Goal: Task Accomplishment & Management: Use online tool/utility

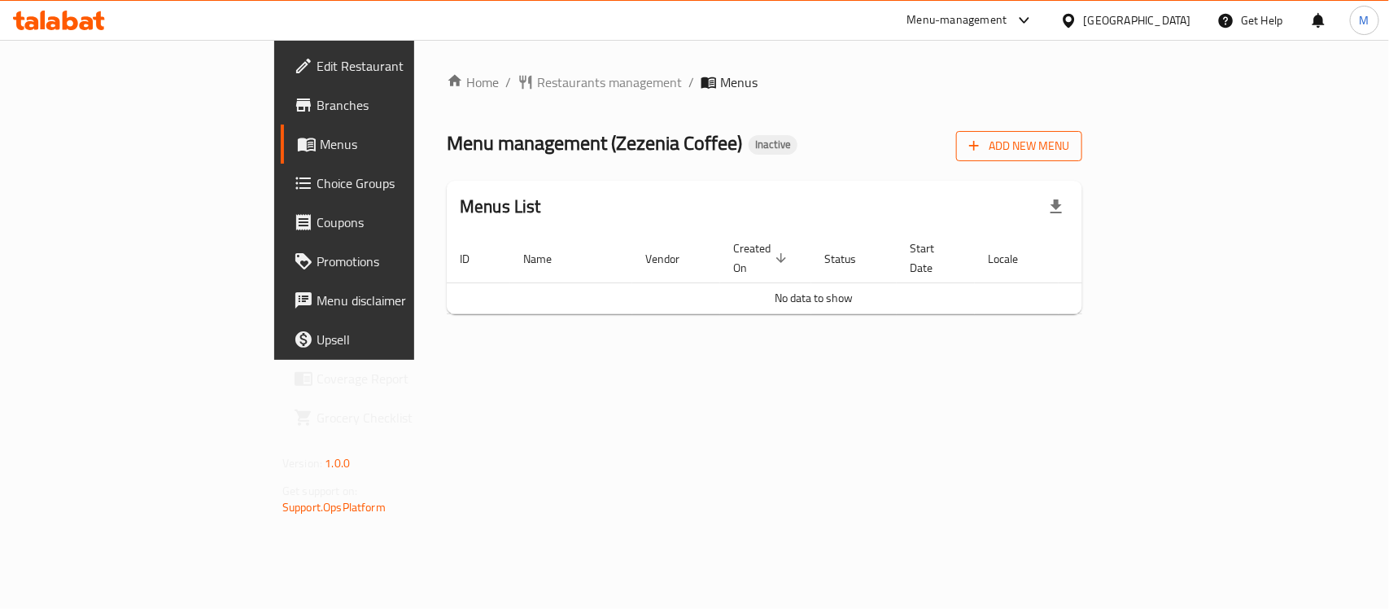
click at [1069, 144] on span "Add New Menu" at bounding box center [1019, 146] width 100 height 20
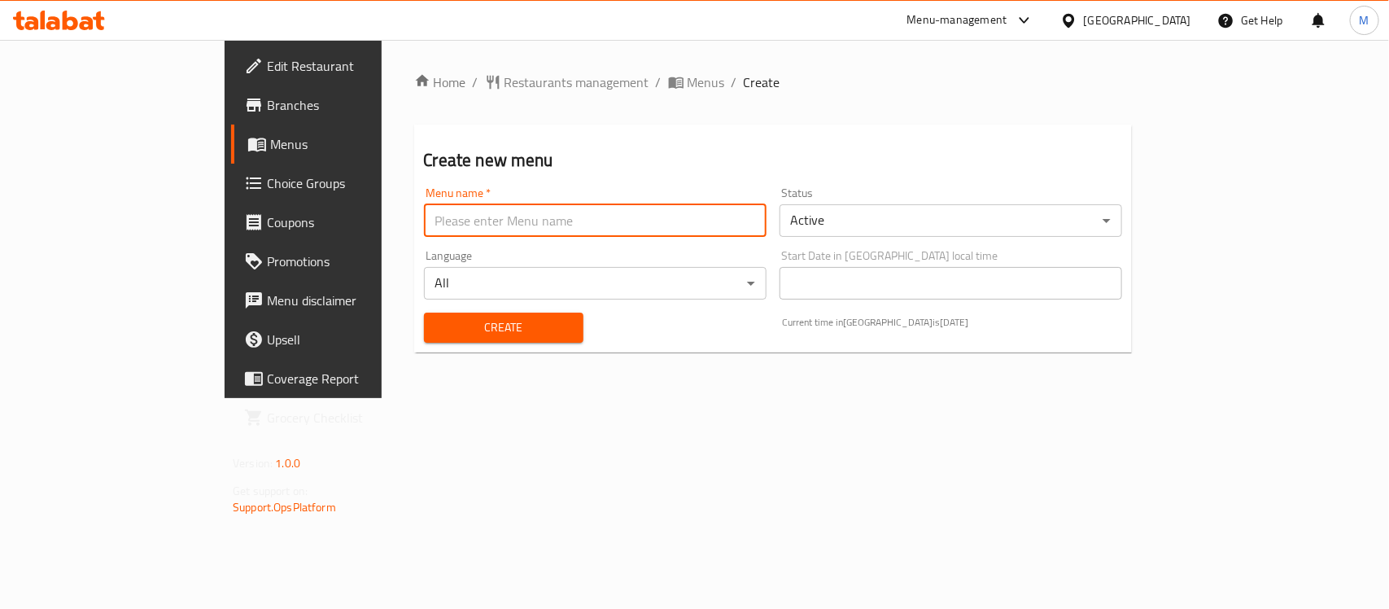
click at [487, 204] on input "text" at bounding box center [595, 220] width 343 height 33
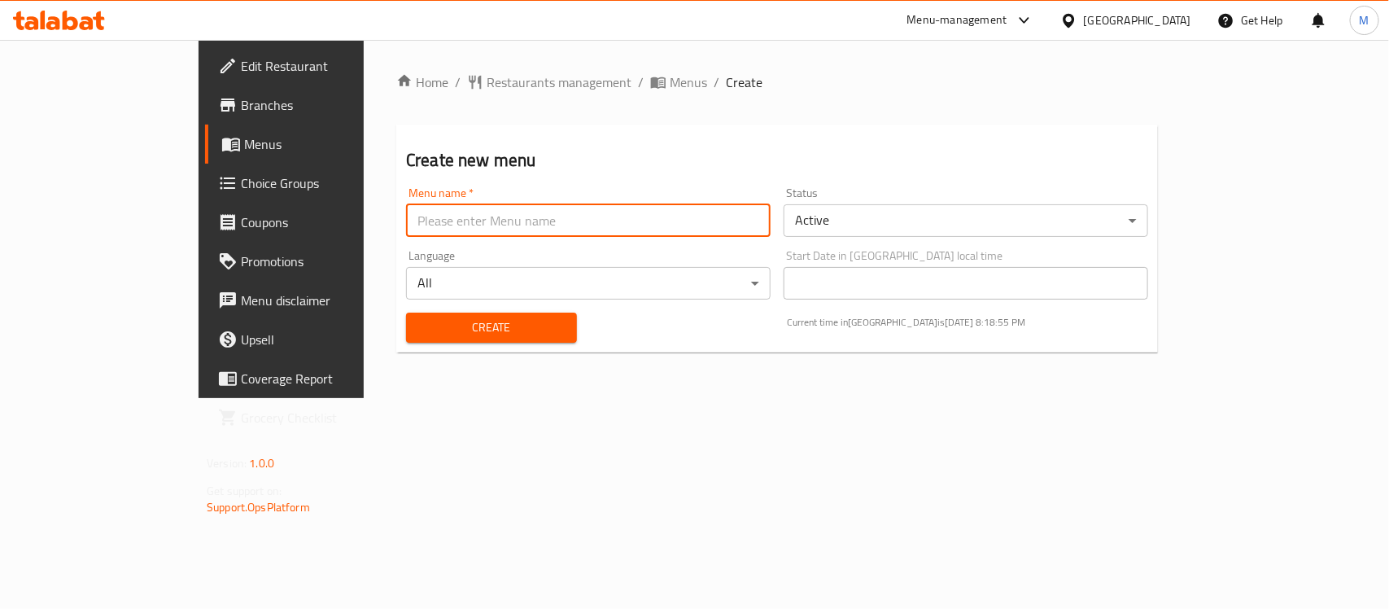
type input "New Menu"
click at [419, 326] on span "Create" at bounding box center [491, 327] width 145 height 20
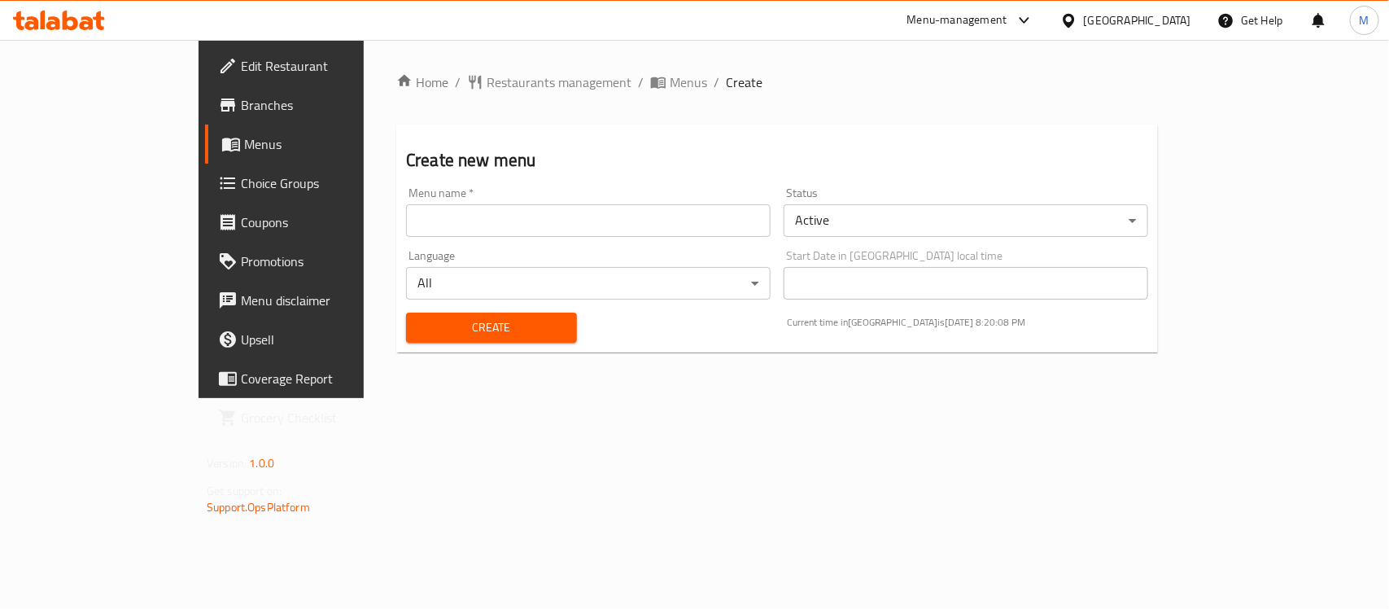
click at [545, 94] on div "Home / Restaurants management / Menus / Create Create new menu Menu name   * Me…" at bounding box center [777, 218] width 762 height 293
drag, startPoint x: 547, startPoint y: 85, endPoint x: 559, endPoint y: 96, distance: 16.2
click at [670, 85] on span "Menus" at bounding box center [688, 82] width 37 height 20
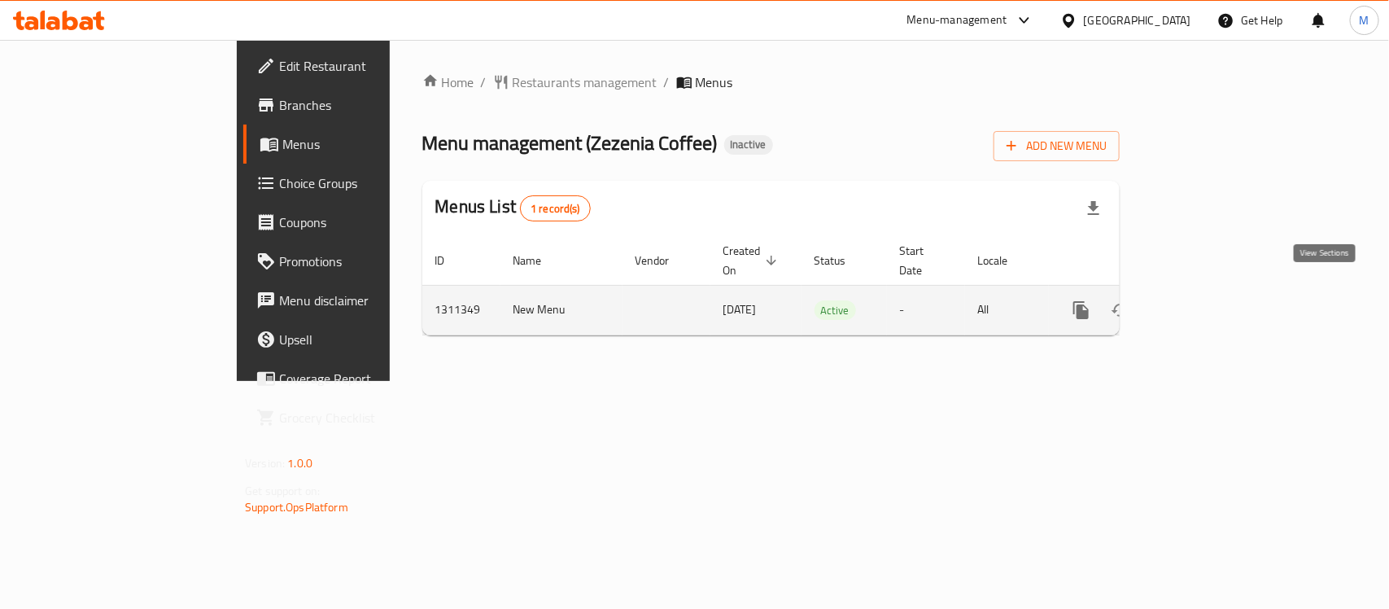
click at [1208, 300] on icon "enhanced table" at bounding box center [1199, 310] width 20 height 20
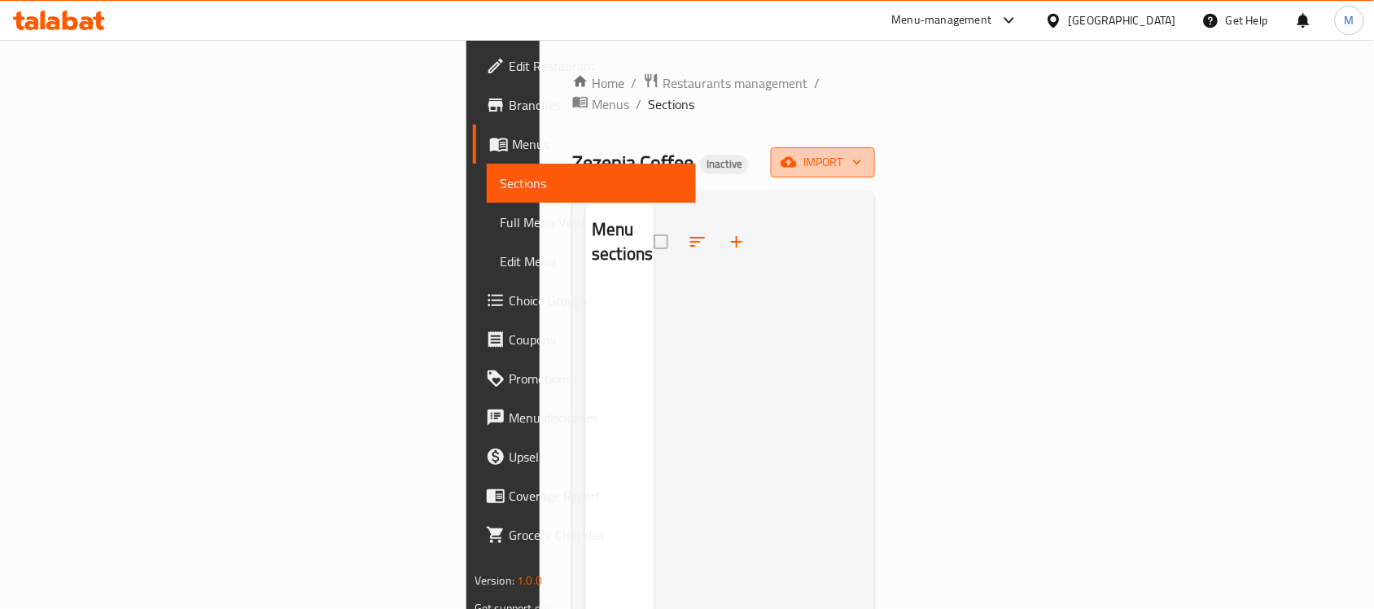
click at [862, 152] on span "import" at bounding box center [823, 162] width 78 height 20
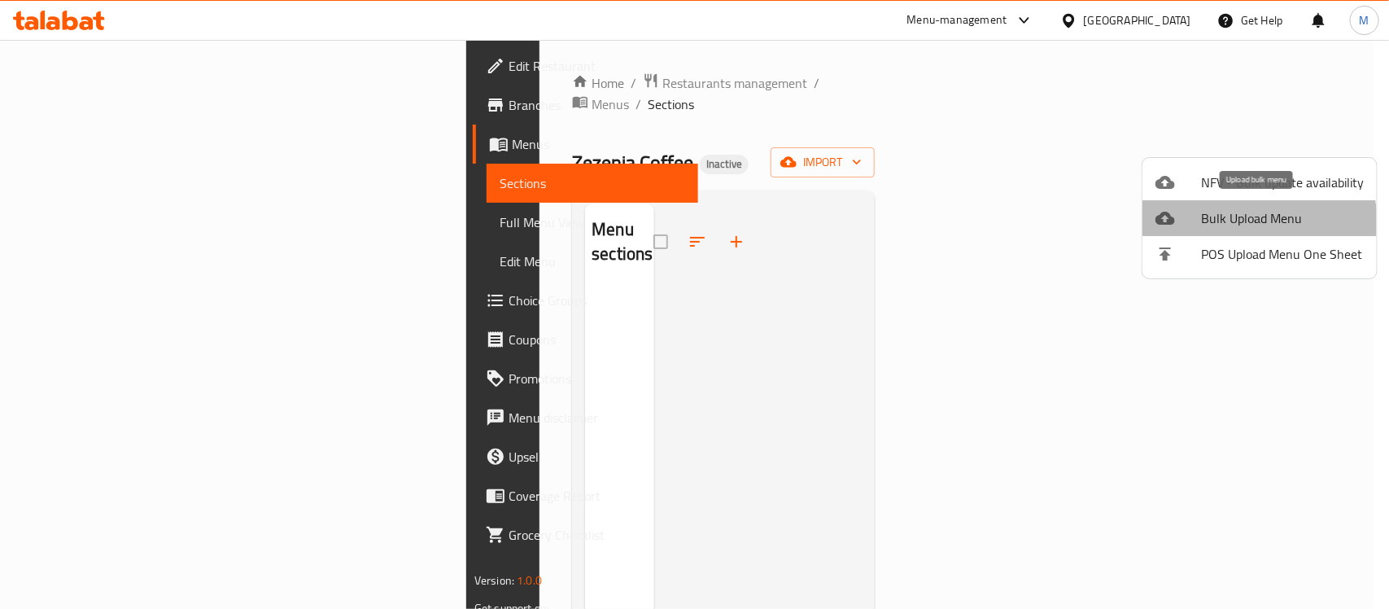
click at [1242, 228] on span "Bulk Upload Menu" at bounding box center [1282, 218] width 163 height 20
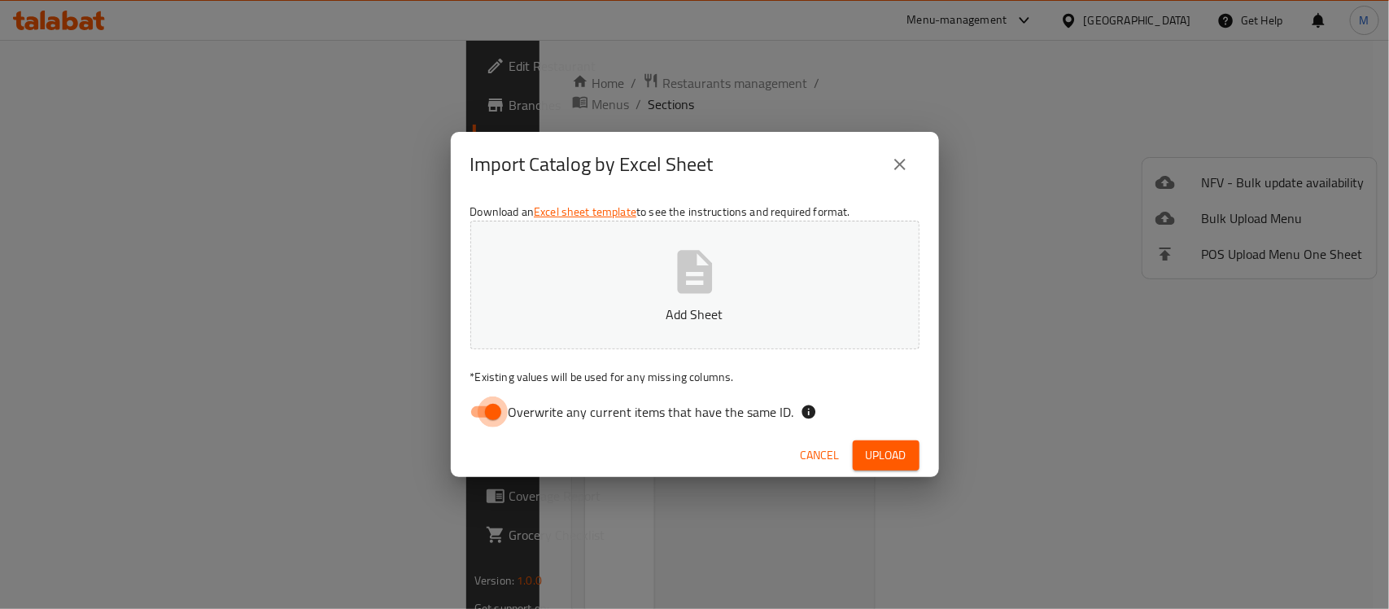
click at [479, 415] on input "Overwrite any current items that have the same ID." at bounding box center [493, 411] width 93 height 31
checkbox input "false"
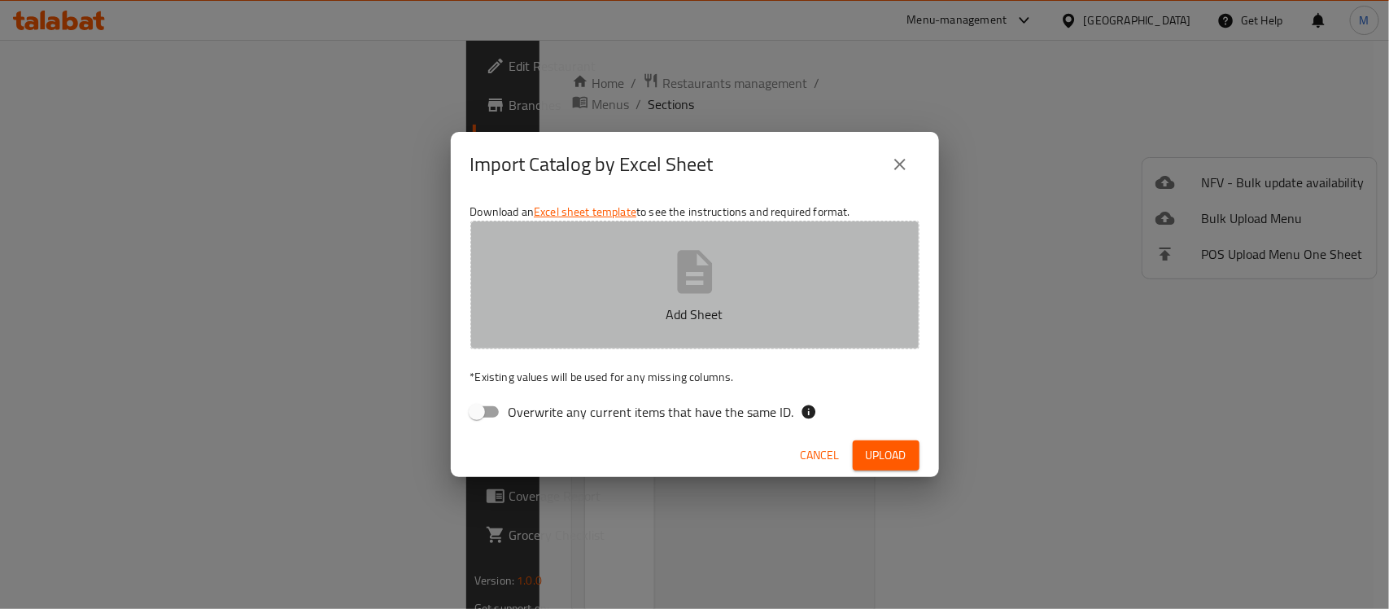
click at [659, 326] on button "Add Sheet" at bounding box center [694, 285] width 449 height 129
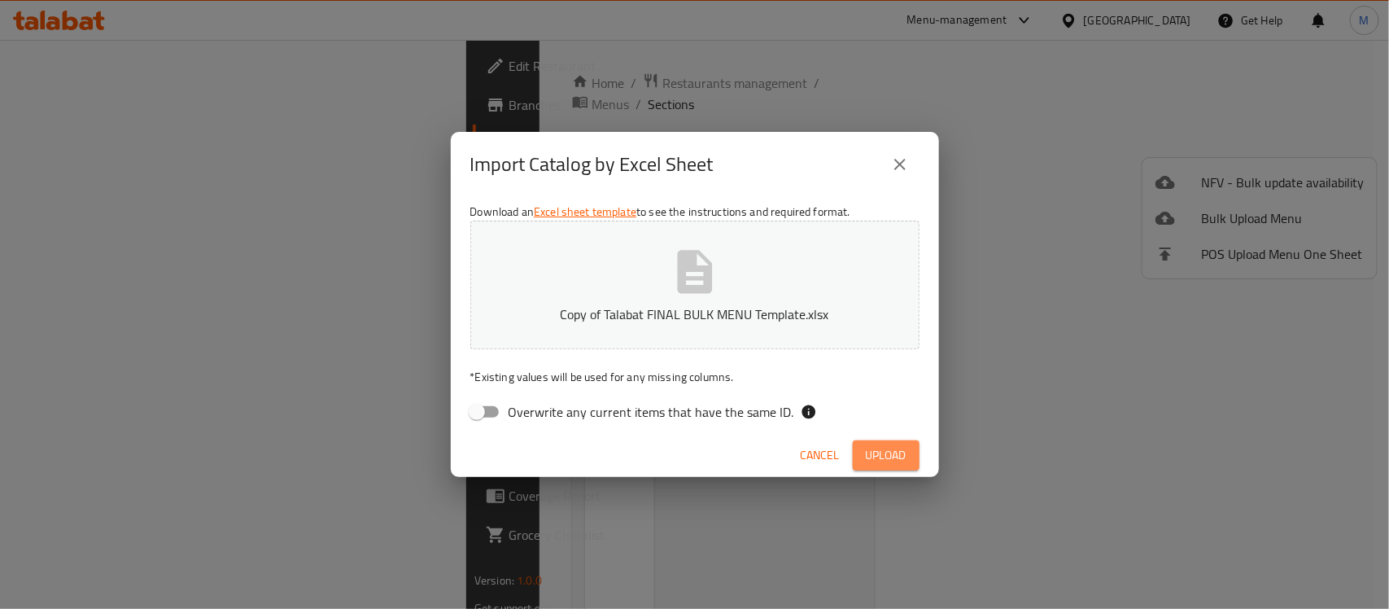
click at [881, 453] on span "Upload" at bounding box center [886, 455] width 41 height 20
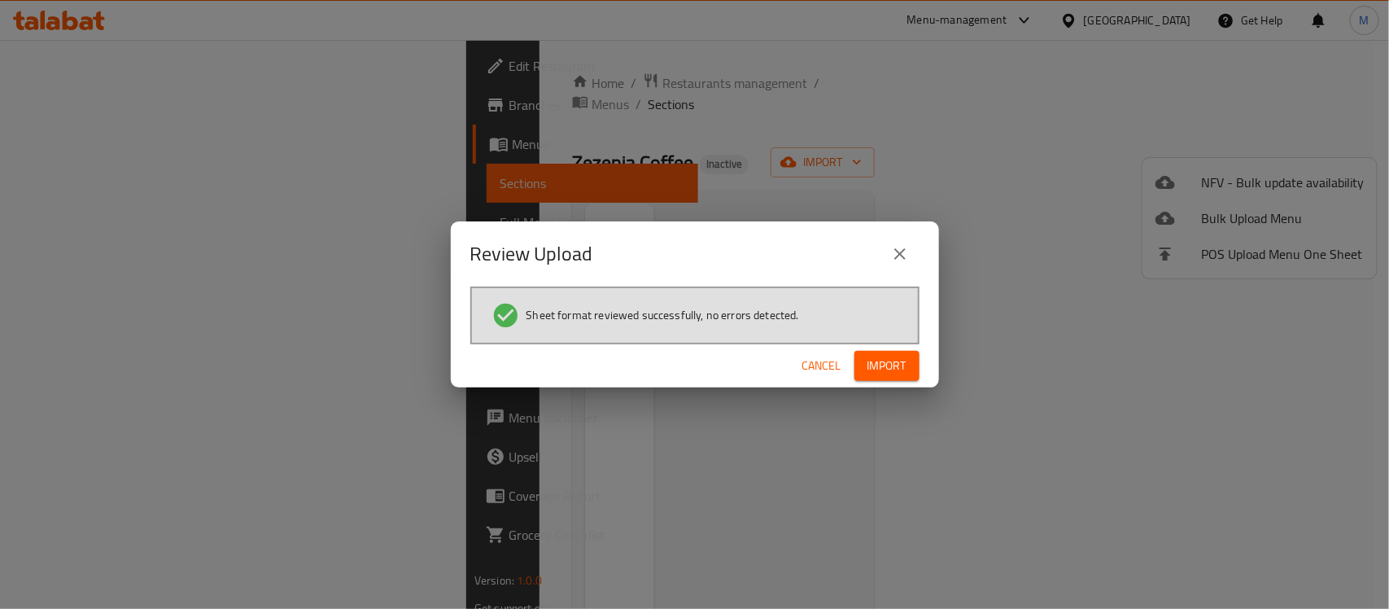
click at [893, 359] on span "Import" at bounding box center [886, 366] width 39 height 20
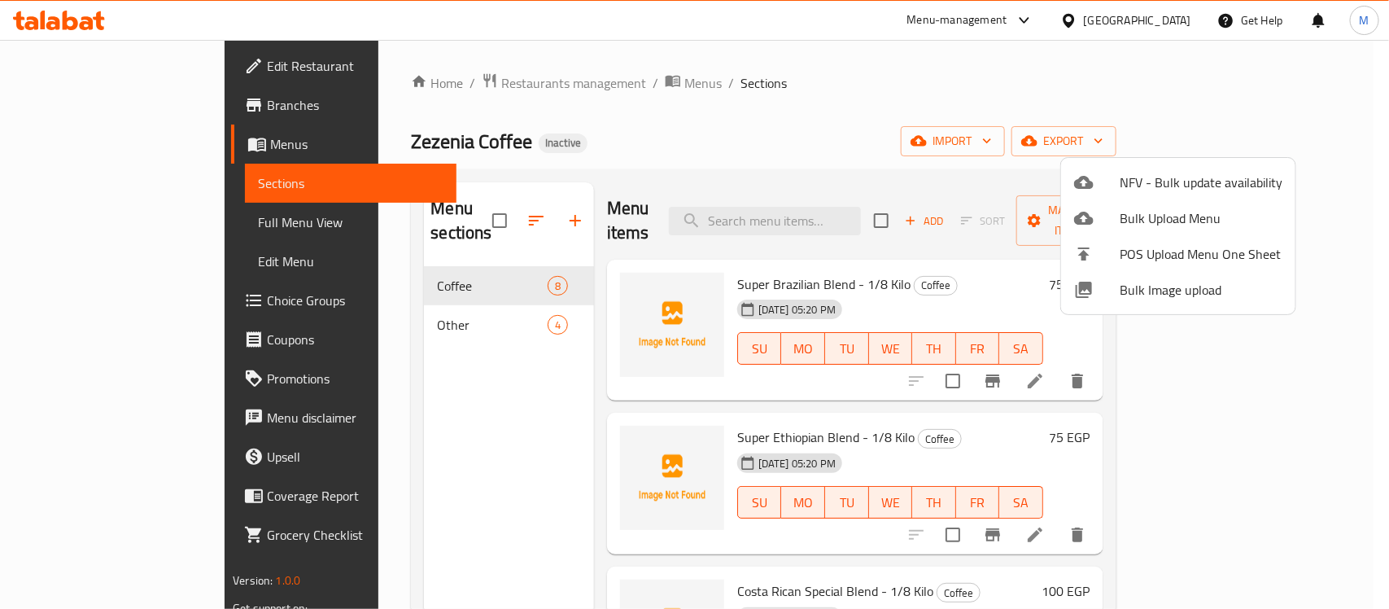
click at [811, 88] on div at bounding box center [694, 304] width 1389 height 609
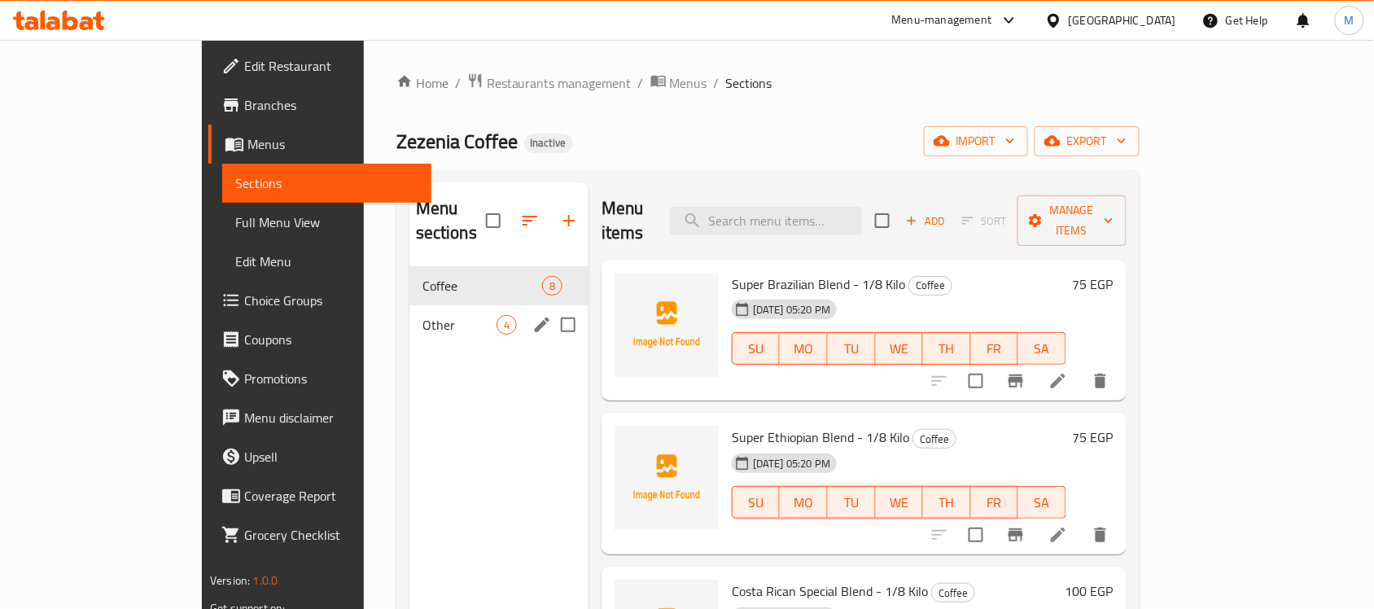
click at [462, 309] on div "Other 4" at bounding box center [498, 324] width 179 height 39
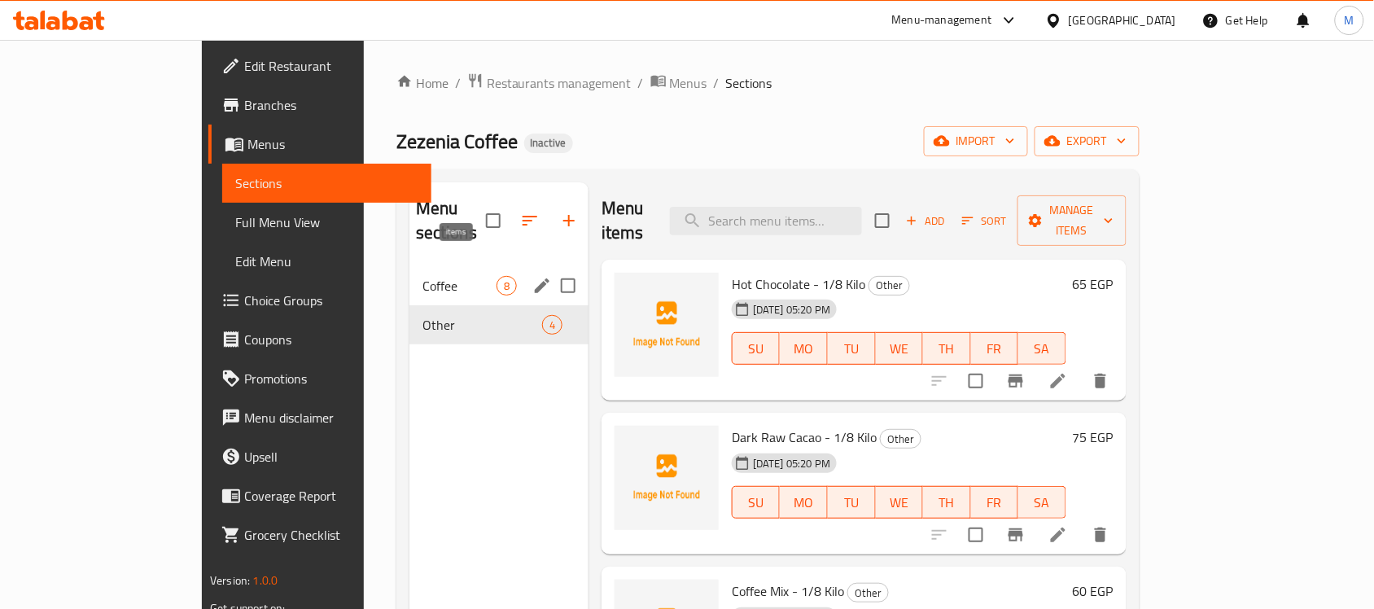
click at [497, 278] on span "8" at bounding box center [506, 285] width 19 height 15
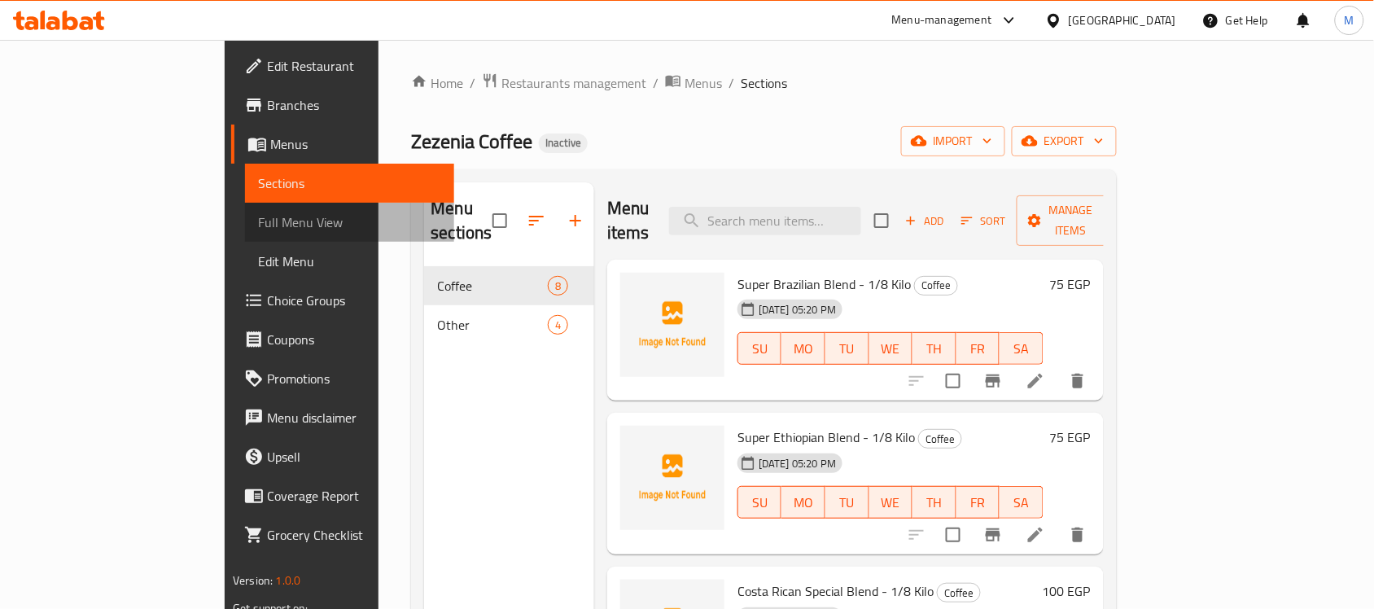
click at [258, 221] on span "Full Menu View" at bounding box center [349, 222] width 183 height 20
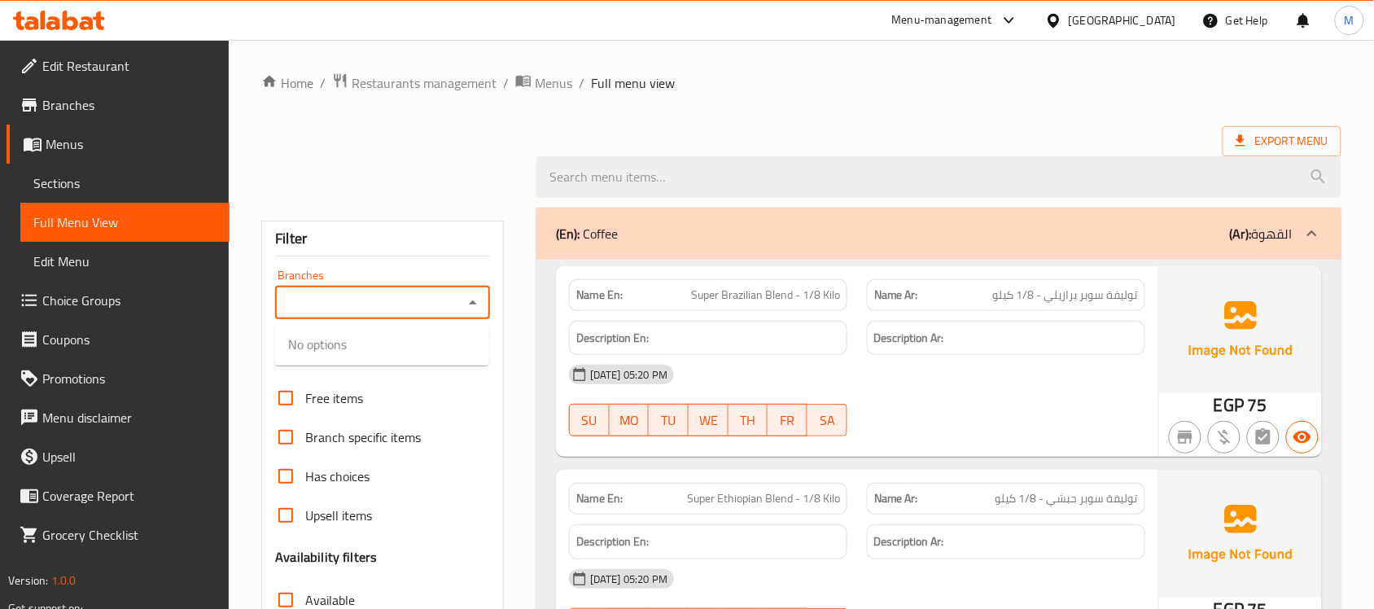
click at [352, 304] on input "Branches" at bounding box center [369, 302] width 178 height 23
click at [365, 164] on div at bounding box center [800, 176] width 1099 height 61
click at [469, 303] on icon "Open" at bounding box center [473, 303] width 20 height 20
drag, startPoint x: 395, startPoint y: 348, endPoint x: 405, endPoint y: 326, distance: 24.8
click at [395, 177] on div at bounding box center [388, 177] width 275 height 20
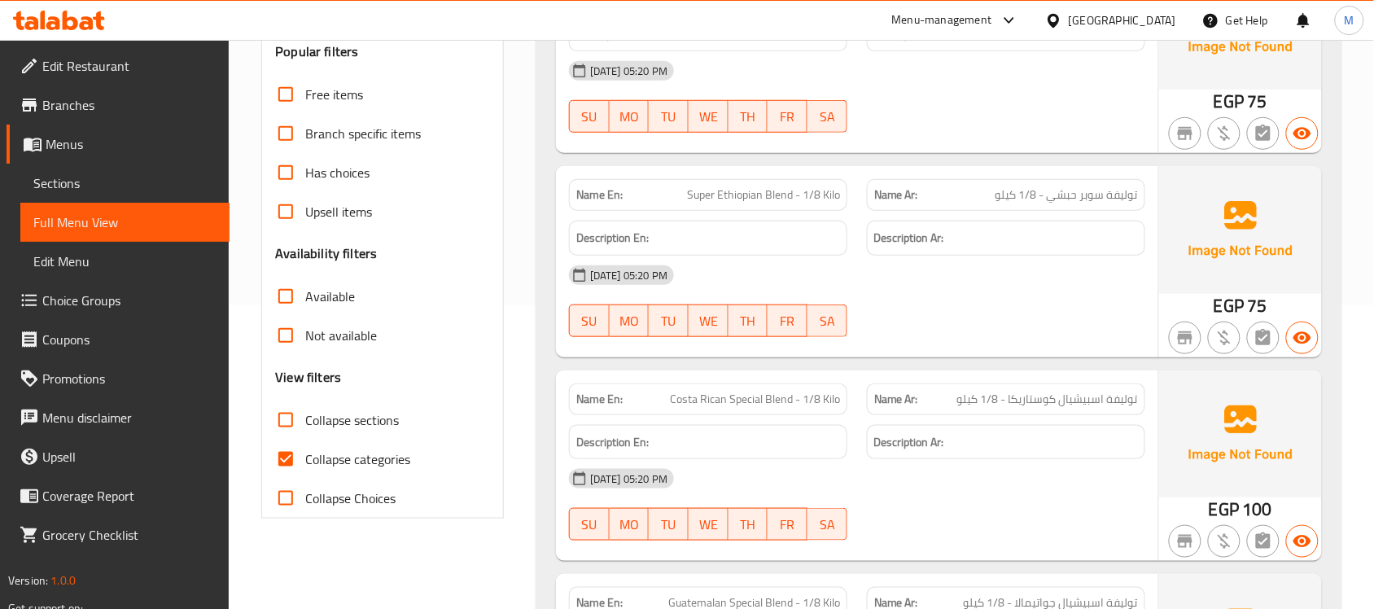
scroll to position [305, 0]
click at [290, 456] on input "Collapse categories" at bounding box center [285, 457] width 39 height 39
checkbox input "false"
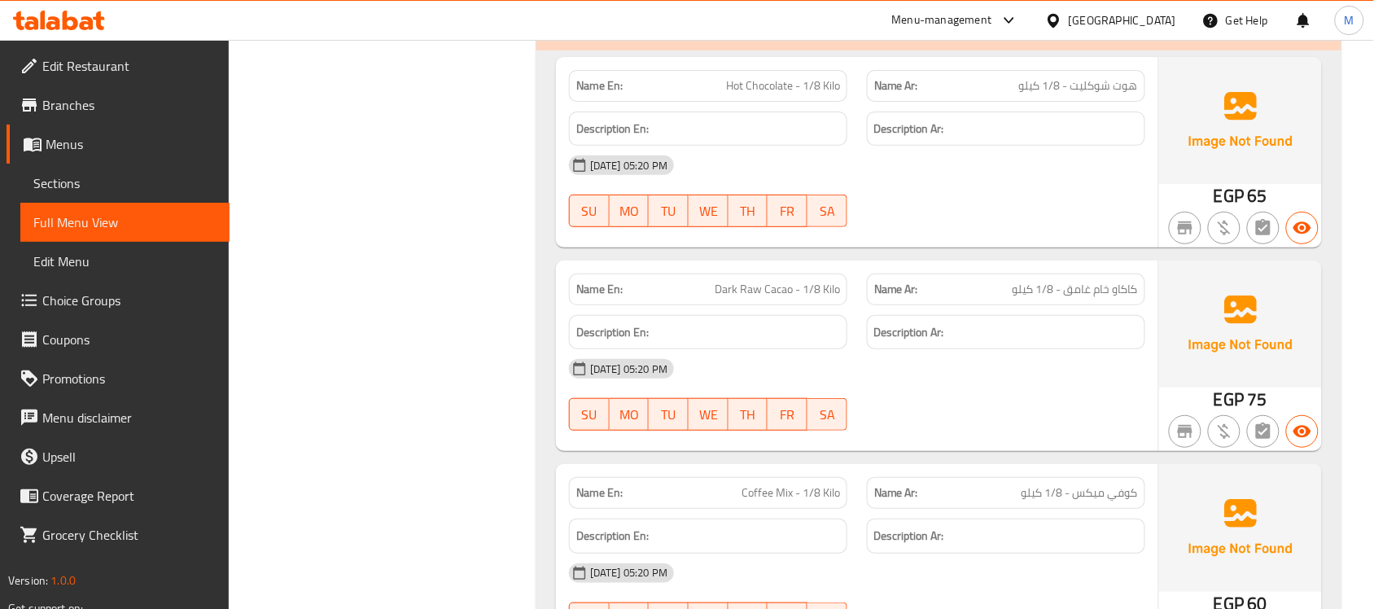
scroll to position [1443, 0]
